Goal: Find specific page/section: Find specific page/section

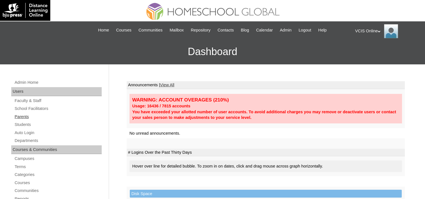
click at [22, 116] on link "Parents" at bounding box center [58, 116] width 88 height 7
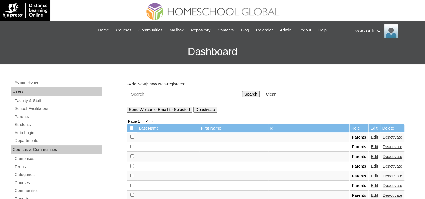
click at [187, 94] on input "text" at bounding box center [183, 94] width 106 height 8
paste input "VCIS020-5C-PA2025"
type input "VCIS020-5C-PA2025"
click at [242, 91] on input "Search" at bounding box center [250, 94] width 17 height 6
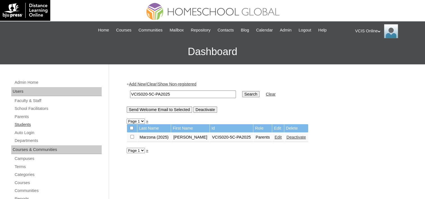
click at [30, 123] on link "Students" at bounding box center [58, 124] width 88 height 7
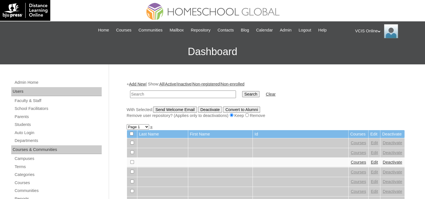
drag, startPoint x: 0, startPoint y: 0, endPoint x: 176, endPoint y: 94, distance: 199.9
click at [176, 94] on input "text" at bounding box center [183, 94] width 106 height 8
type input "VCIS020-5C-SA2025"
click at [242, 91] on input "Search" at bounding box center [250, 94] width 17 height 6
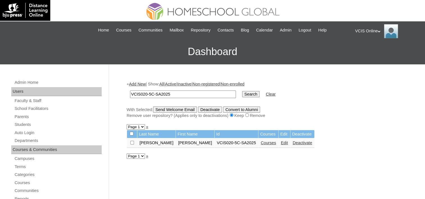
click at [261, 142] on link "Courses" at bounding box center [268, 142] width 15 height 4
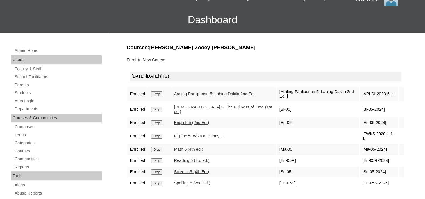
scroll to position [28, 0]
